Goal: Use online tool/utility: Utilize a website feature to perform a specific function

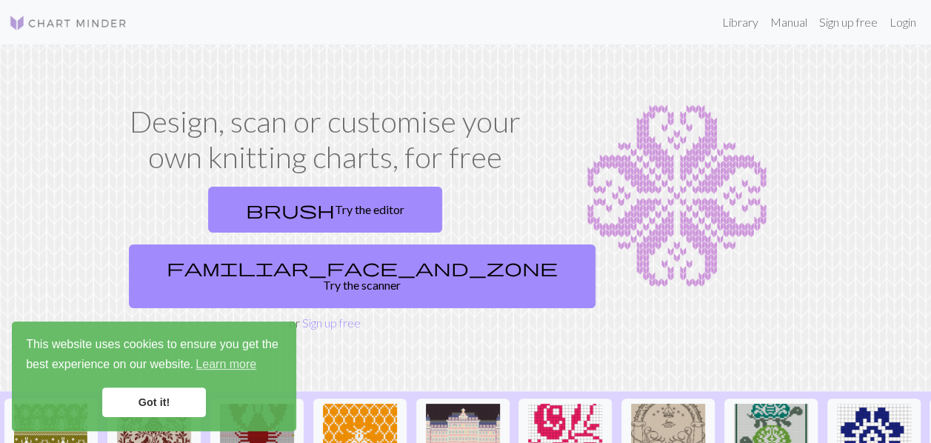
click at [163, 408] on link "Got it!" at bounding box center [154, 402] width 104 height 30
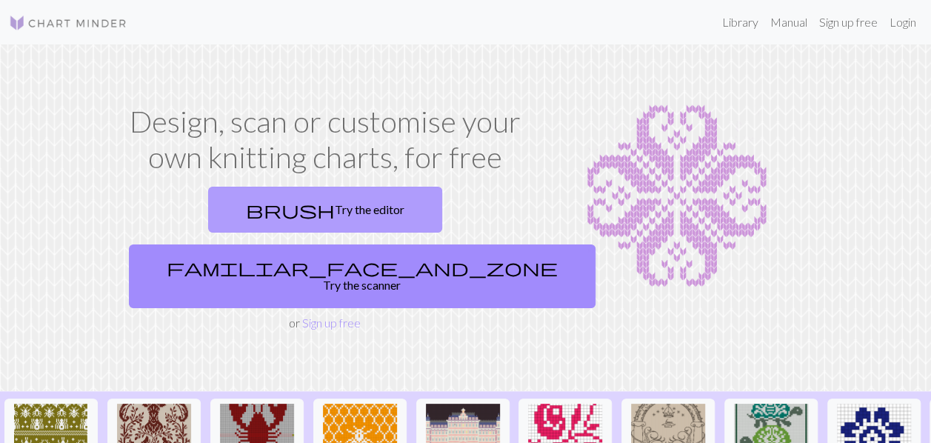
click at [369, 233] on link "brush Try the editor" at bounding box center [325, 210] width 234 height 46
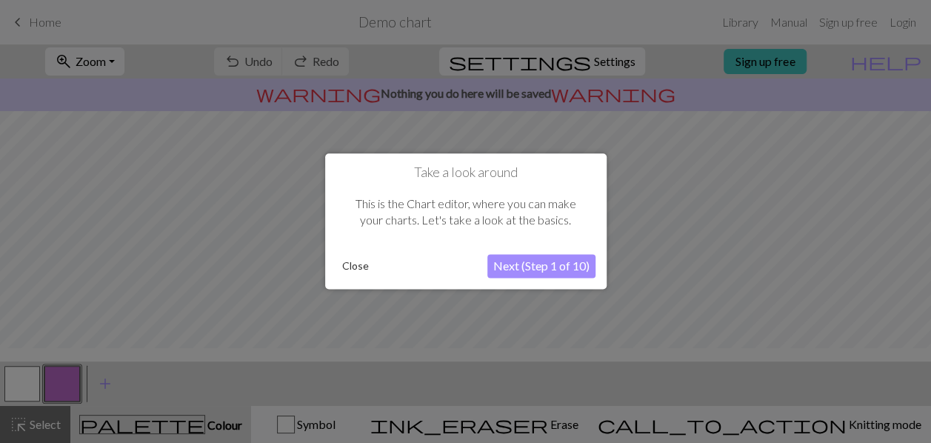
click at [509, 270] on button "Next (Step 1 of 10)" at bounding box center [541, 267] width 108 height 24
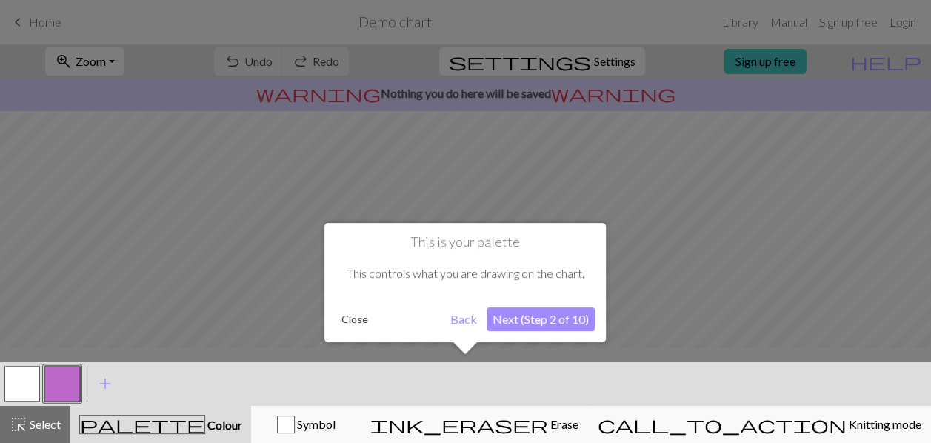
scroll to position [7, 0]
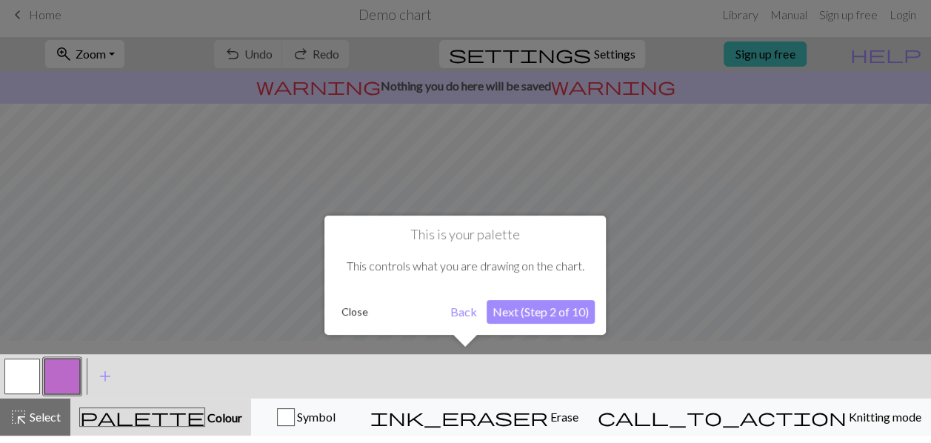
click at [532, 315] on button "Next (Step 2 of 10)" at bounding box center [541, 312] width 108 height 24
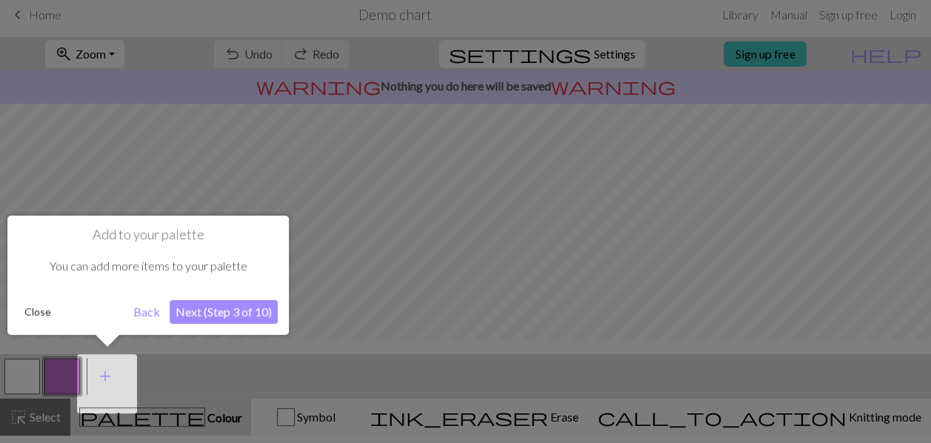
click at [250, 315] on button "Next (Step 3 of 10)" at bounding box center [224, 312] width 108 height 24
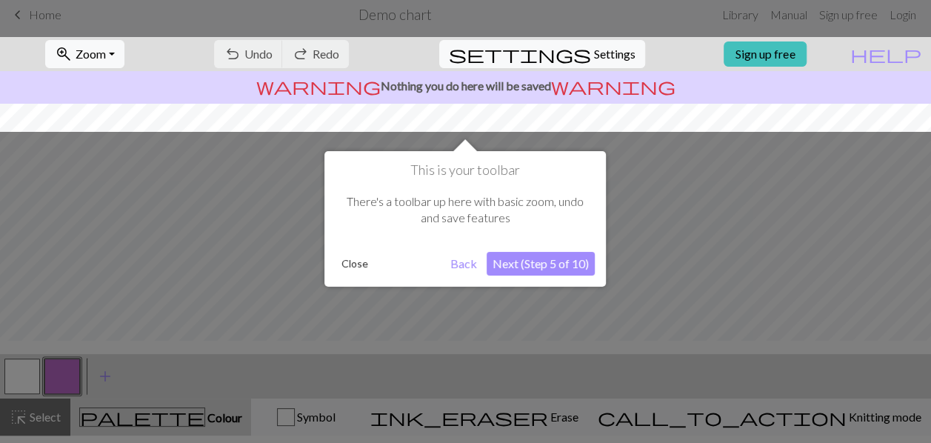
click at [524, 261] on button "Next (Step 5 of 10)" at bounding box center [541, 264] width 108 height 24
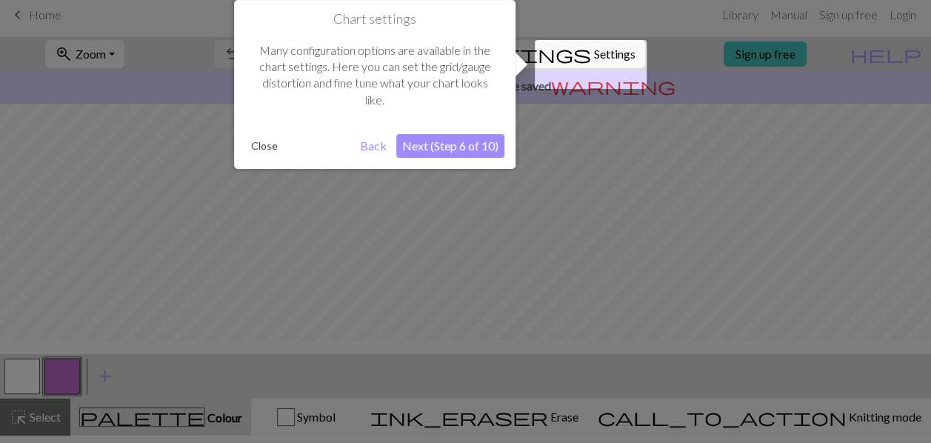
scroll to position [0, 0]
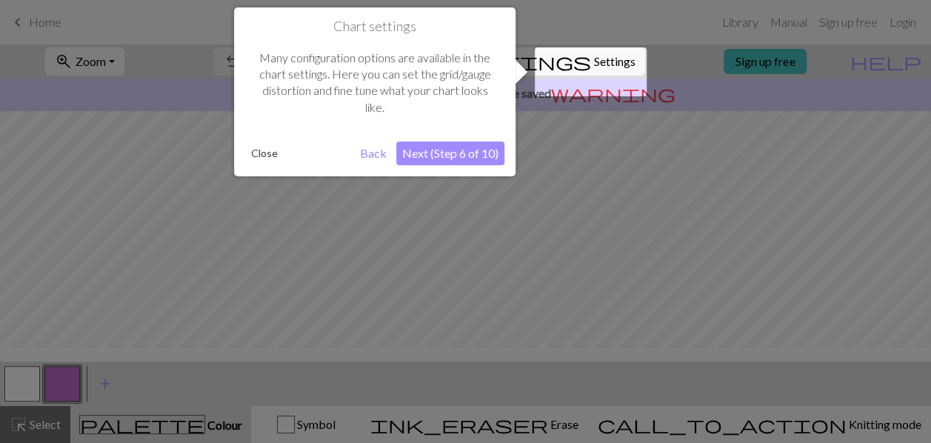
click at [468, 153] on button "Next (Step 6 of 10)" at bounding box center [450, 153] width 108 height 24
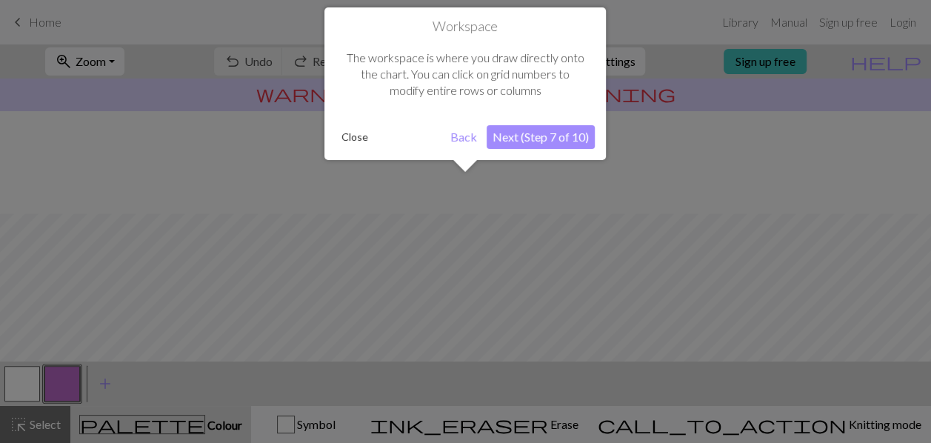
scroll to position [110, 0]
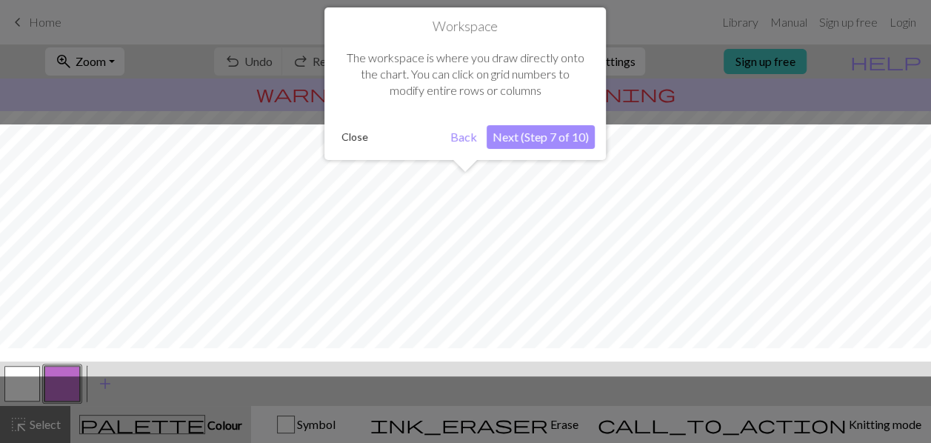
click at [538, 135] on button "Next (Step 7 of 10)" at bounding box center [541, 137] width 108 height 24
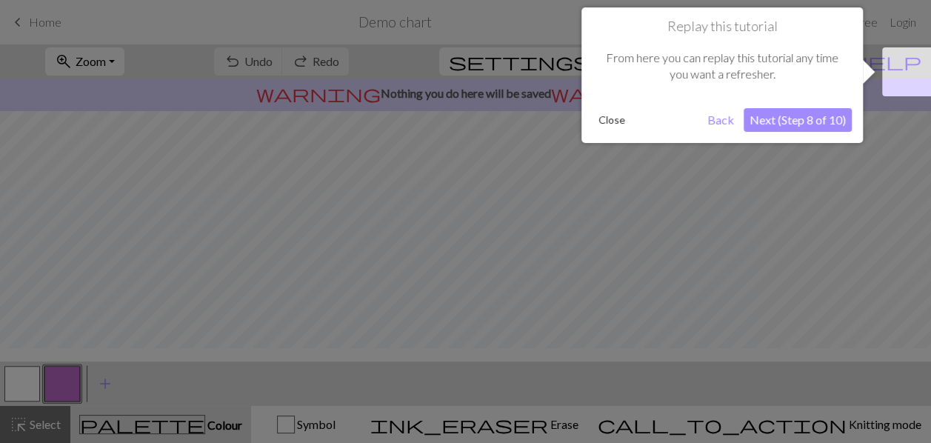
click at [798, 127] on button "Next (Step 8 of 10)" at bounding box center [798, 120] width 108 height 24
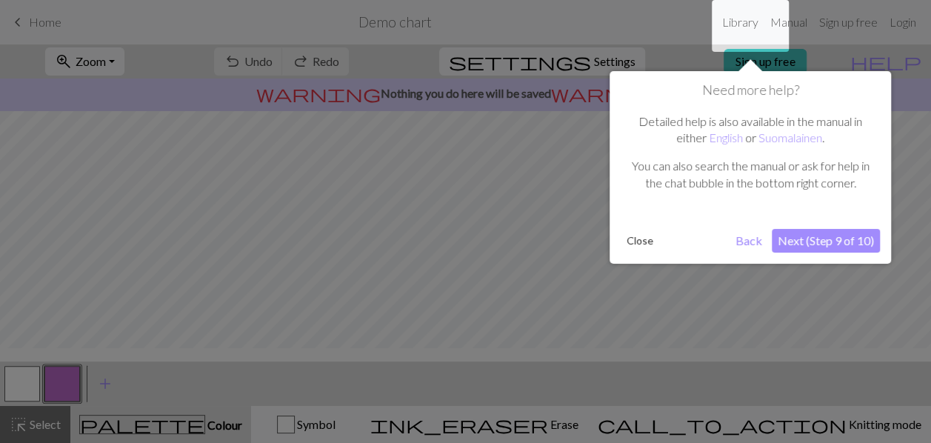
click at [849, 253] on button "Next (Step 9 of 10)" at bounding box center [826, 241] width 108 height 24
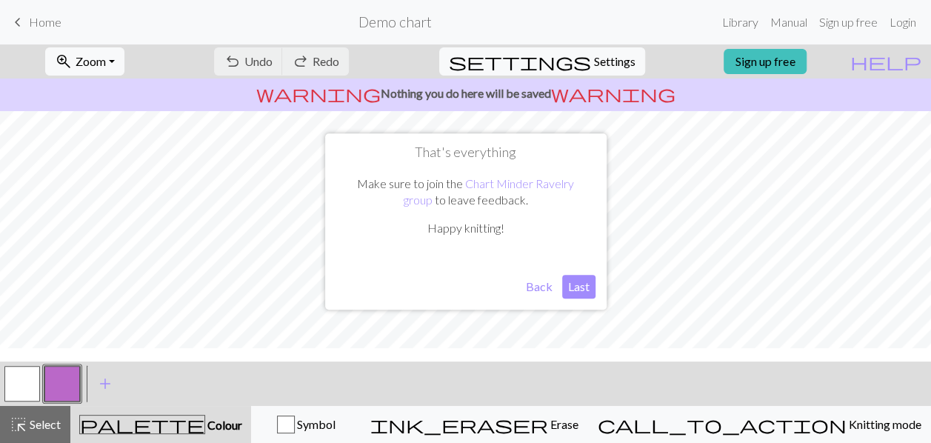
click at [589, 288] on button "Last" at bounding box center [578, 287] width 33 height 24
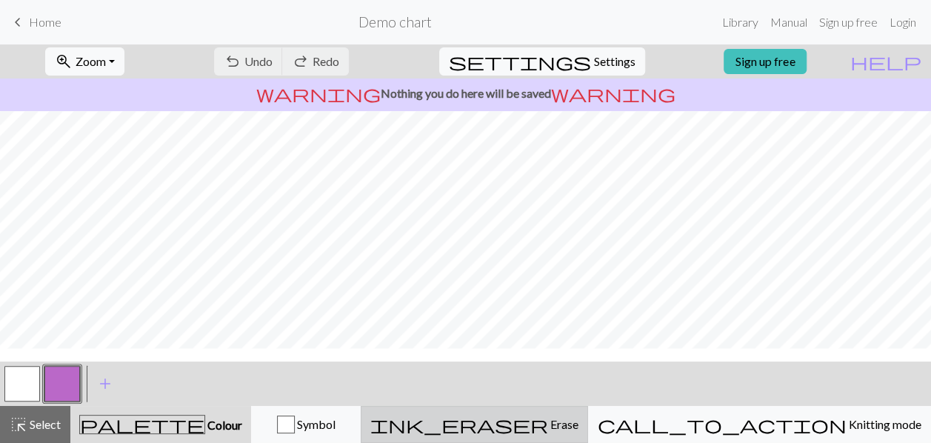
scroll to position [7, 0]
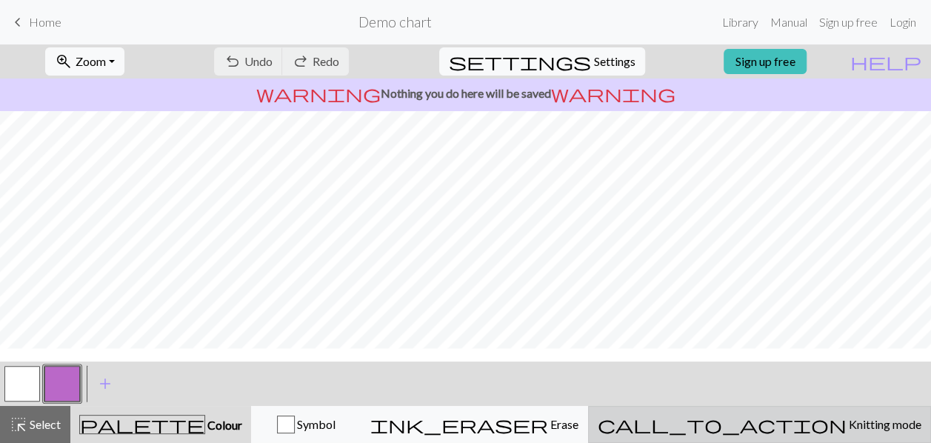
click at [858, 423] on span "Knitting mode" at bounding box center [883, 424] width 75 height 14
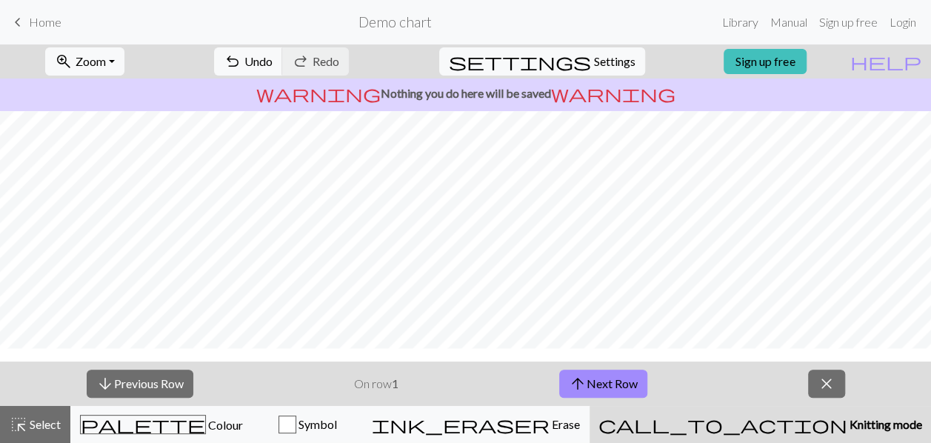
click at [855, 424] on span "Knitting mode" at bounding box center [884, 424] width 75 height 14
click at [635, 390] on button "arrow_upward Next Row" at bounding box center [603, 384] width 88 height 28
click at [174, 390] on button "arrow_downward Previous Row" at bounding box center [140, 384] width 107 height 28
click at [296, 431] on div "button" at bounding box center [287, 424] width 18 height 18
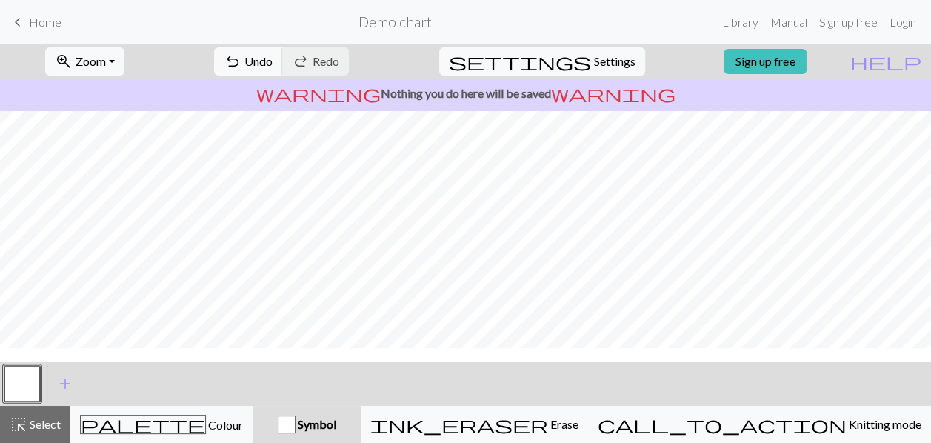
scroll to position [0, 0]
click at [39, 28] on span "Home" at bounding box center [45, 22] width 33 height 14
